Goal: Information Seeking & Learning: Learn about a topic

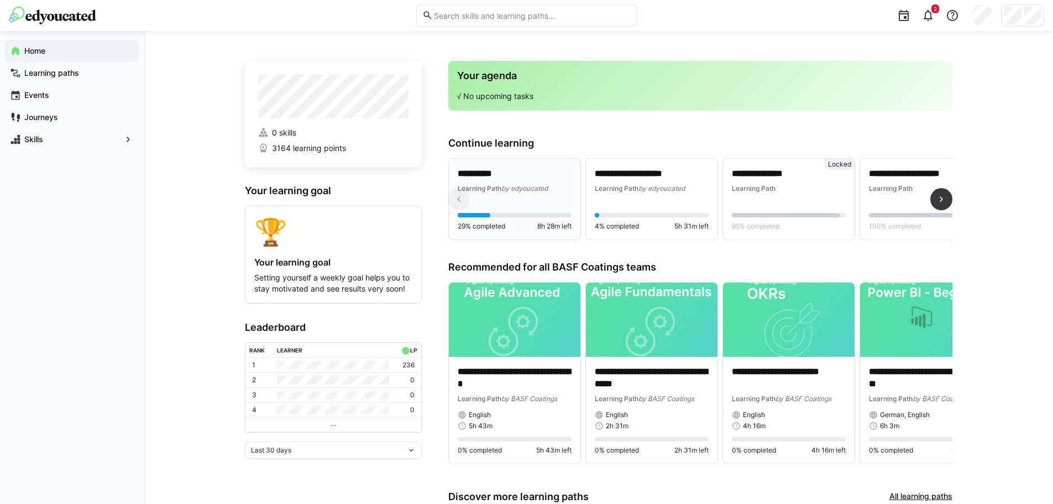
click at [508, 174] on p "**********" at bounding box center [515, 174] width 114 height 13
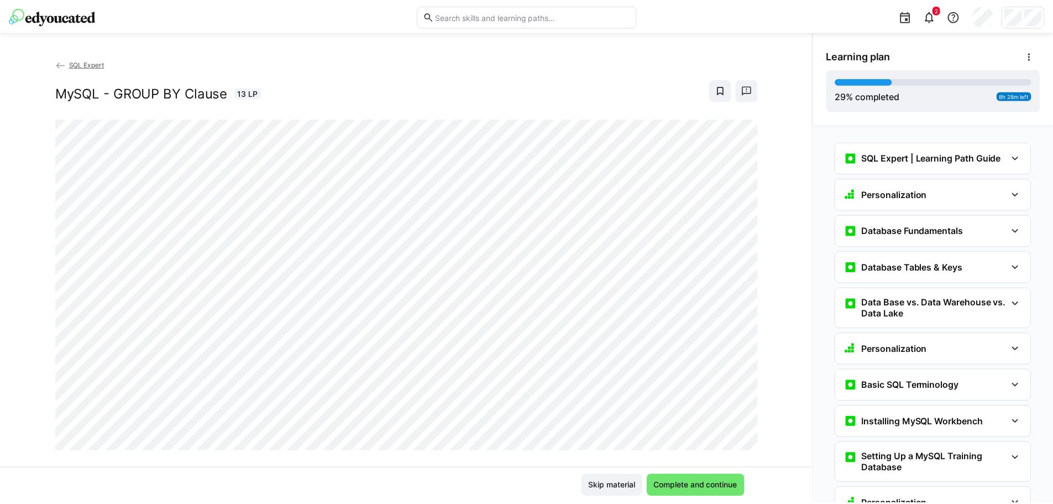
scroll to position [911, 0]
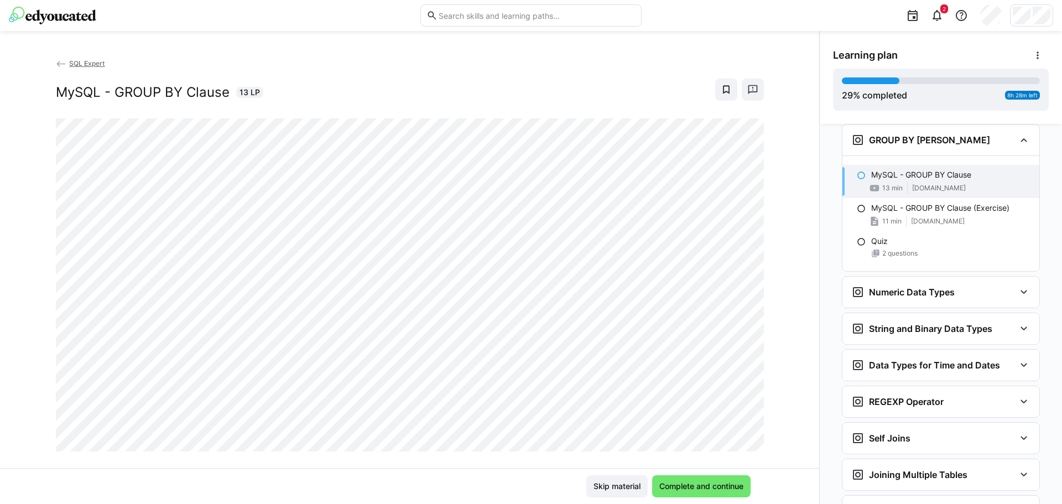
click at [75, 64] on span "SQL Expert" at bounding box center [86, 63] width 35 height 8
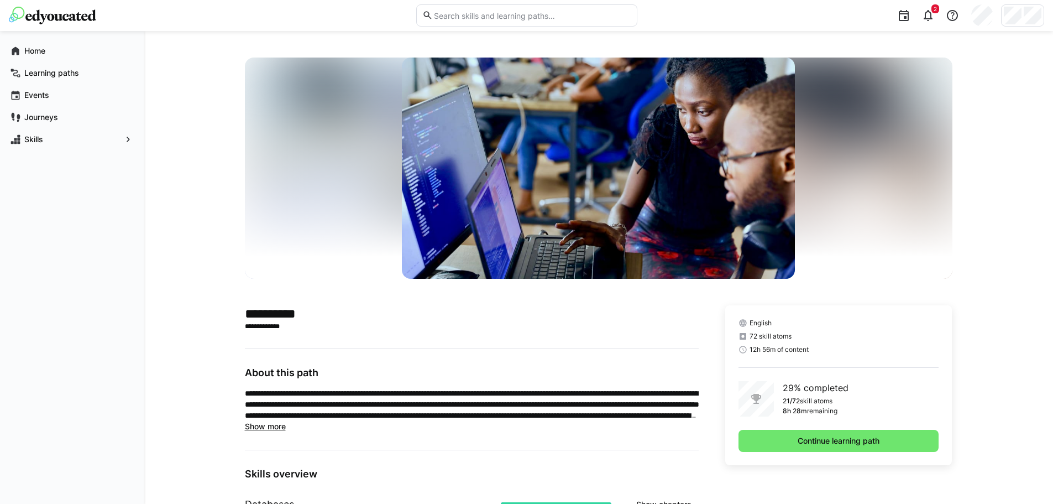
drag, startPoint x: 180, startPoint y: 380, endPoint x: 189, endPoint y: 250, distance: 130.7
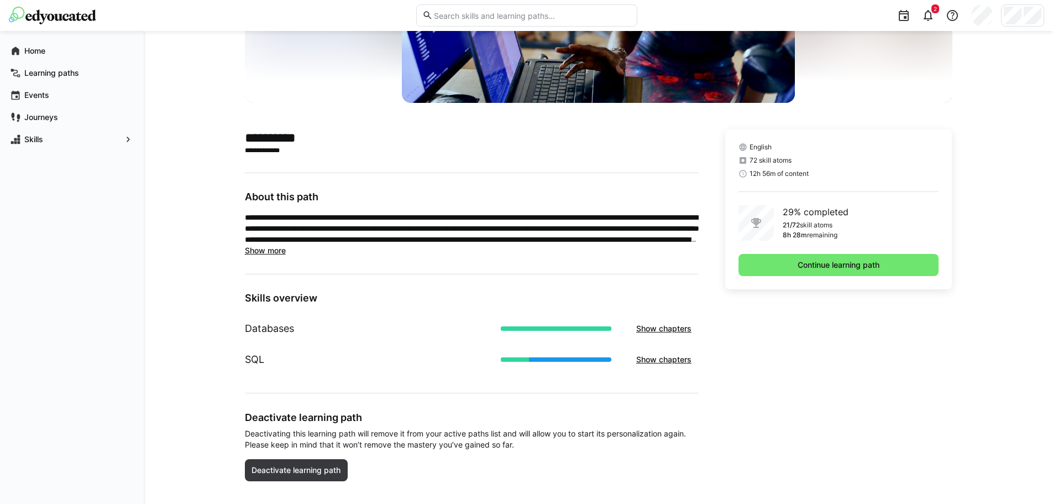
scroll to position [193, 0]
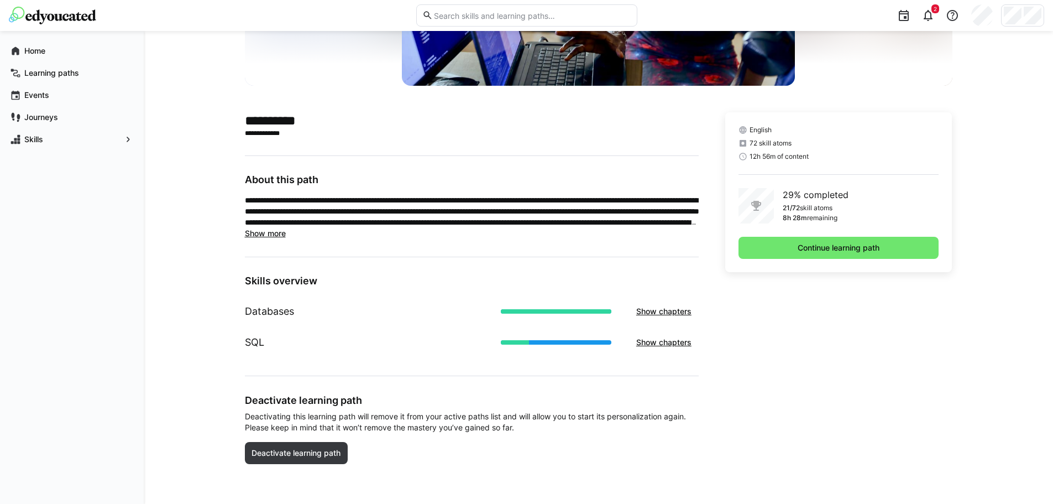
drag, startPoint x: 200, startPoint y: 295, endPoint x: 185, endPoint y: 410, distance: 116.6
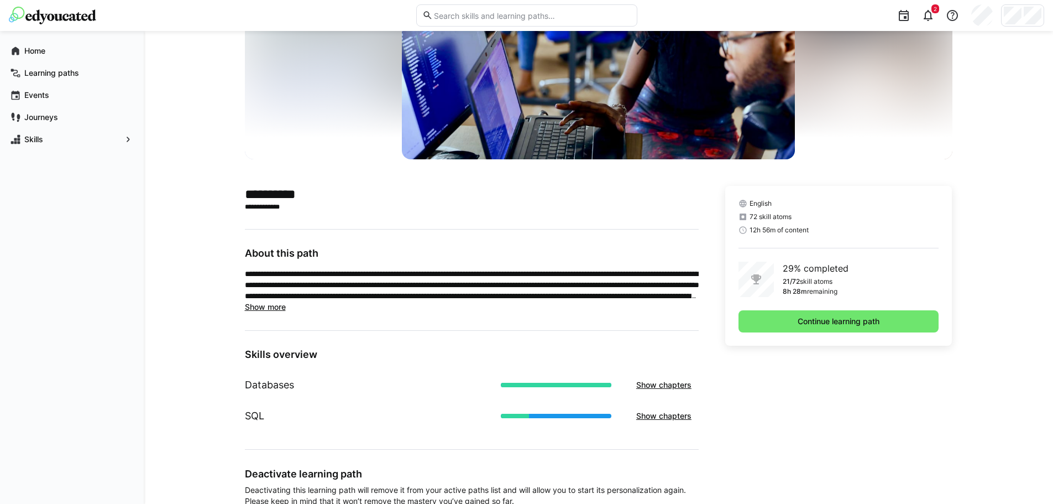
scroll to position [0, 0]
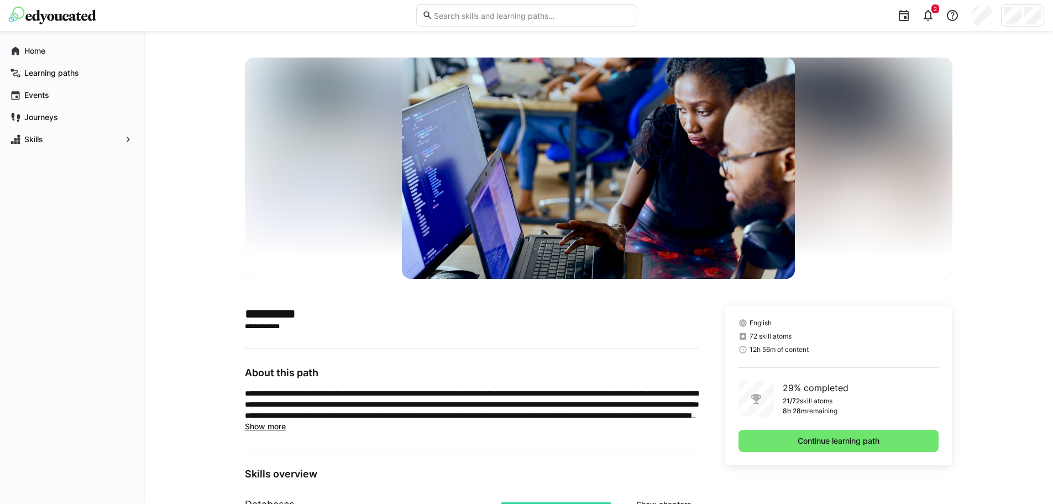
drag, startPoint x: 196, startPoint y: 369, endPoint x: 202, endPoint y: 213, distance: 156.6
click at [938, 12] on span "2" at bounding box center [936, 8] width 8 height 9
